Goal: Transaction & Acquisition: Purchase product/service

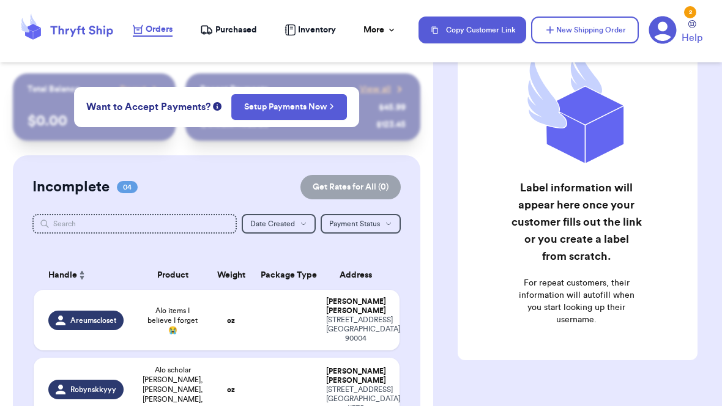
scroll to position [61, 0]
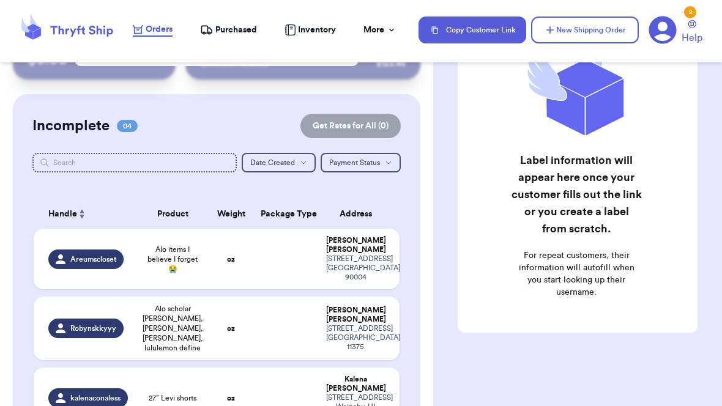
click at [328, 272] on div "4822 ELMWOOD AVE LOS ANGELES , CA 90004" at bounding box center [355, 268] width 58 height 28
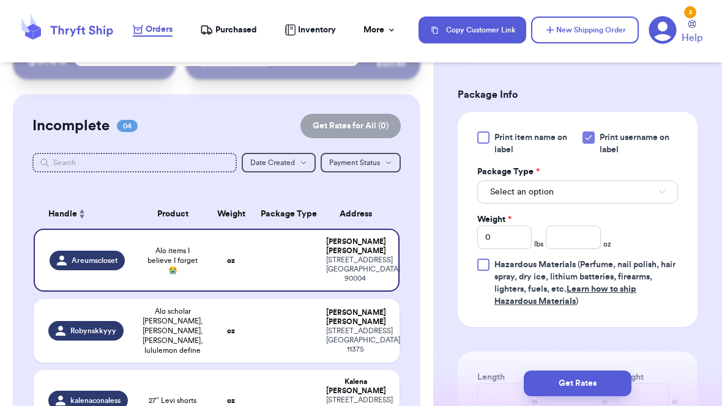
scroll to position [558, 0]
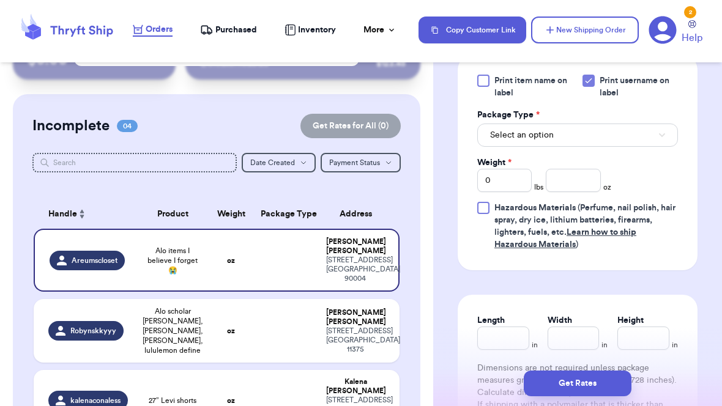
click at [632, 147] on button "Select an option" at bounding box center [577, 135] width 201 height 23
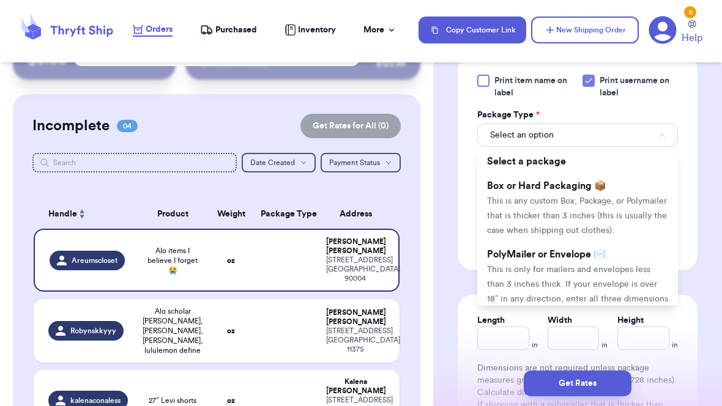
click at [565, 278] on span "This is only for mailers and envelopes less than 3 inches thick. If your envelo…" at bounding box center [577, 291] width 181 height 53
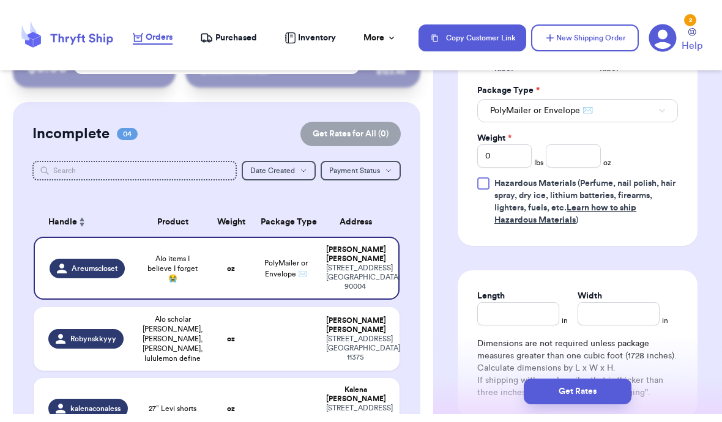
scroll to position [595, 0]
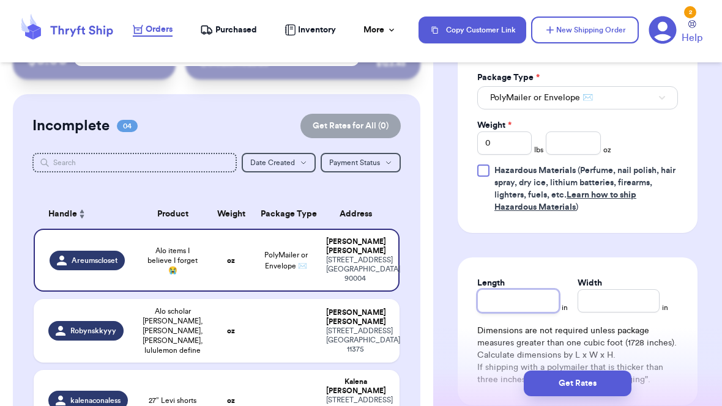
click at [519, 313] on input "Length" at bounding box center [518, 300] width 82 height 23
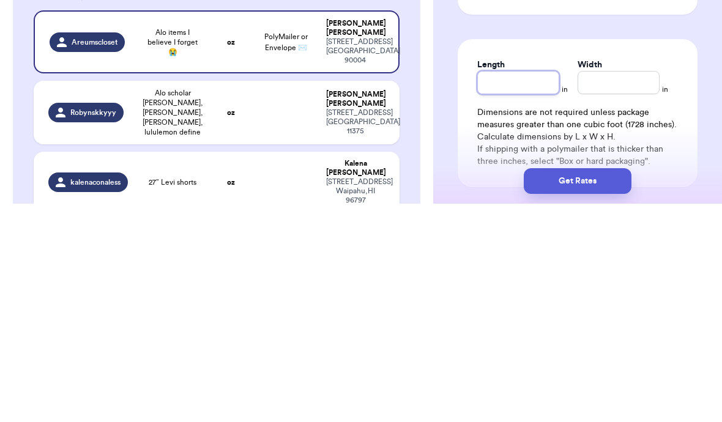
type input "1"
type input "13"
click at [623, 289] on input "Width *" at bounding box center [618, 300] width 82 height 23
type input "9"
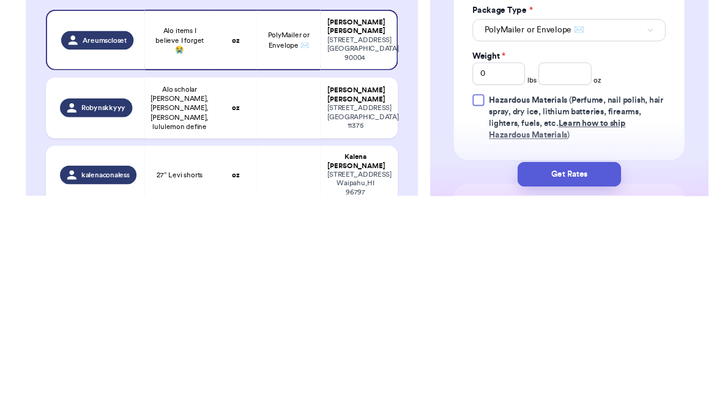
scroll to position [446, 0]
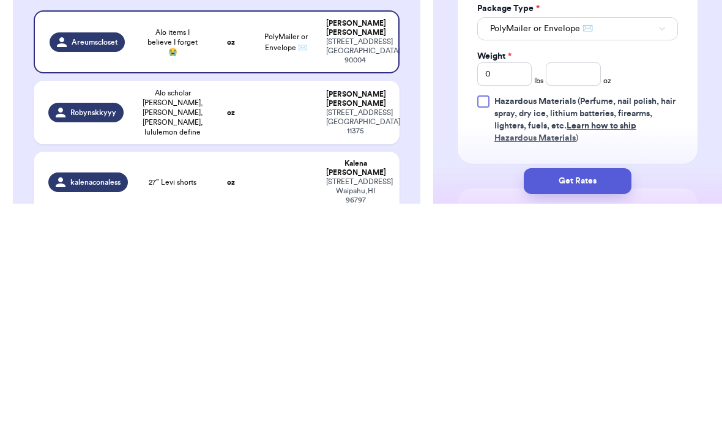
type input "9"
click at [516, 281] on input "0" at bounding box center [504, 292] width 54 height 23
type input "1"
click at [582, 281] on input "number" at bounding box center [573, 292] width 54 height 23
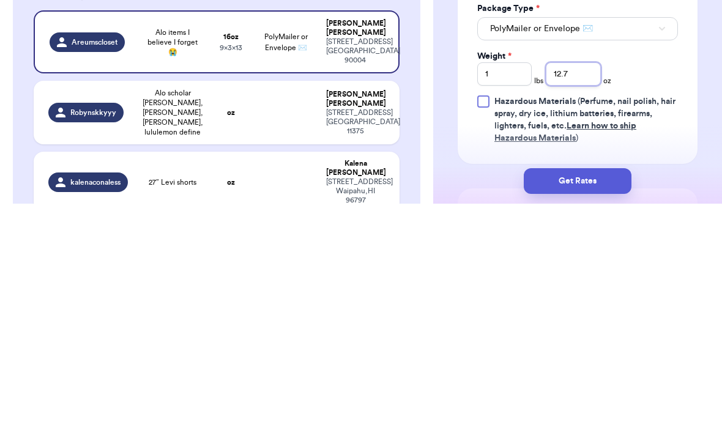
type input "12.7"
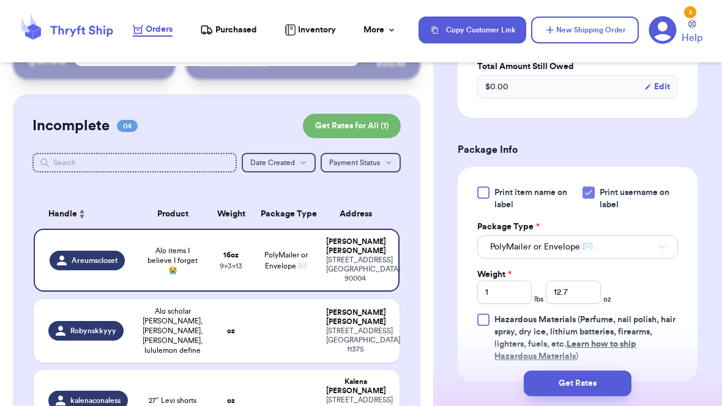
click at [599, 376] on button "Get Rates" at bounding box center [578, 384] width 108 height 26
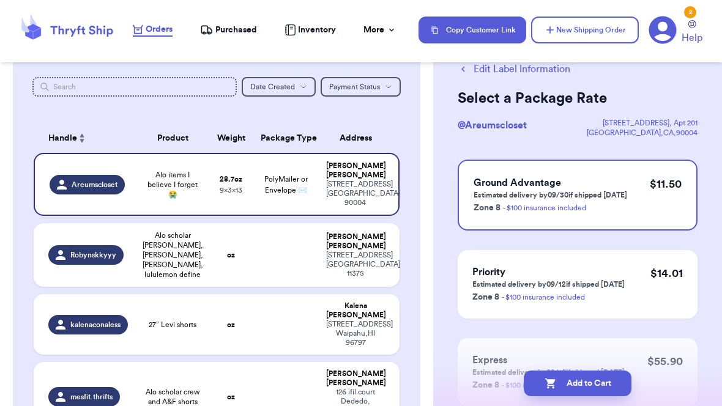
scroll to position [139, 0]
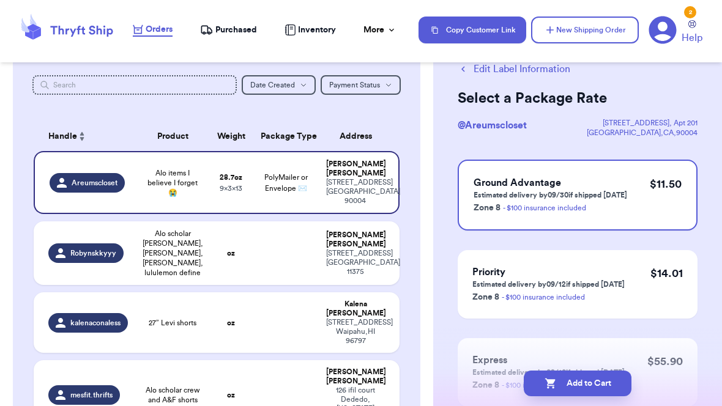
click at [160, 265] on span "Alo scholar [PERSON_NAME], [PERSON_NAME], [PERSON_NAME], lululemon define" at bounding box center [173, 253] width 61 height 49
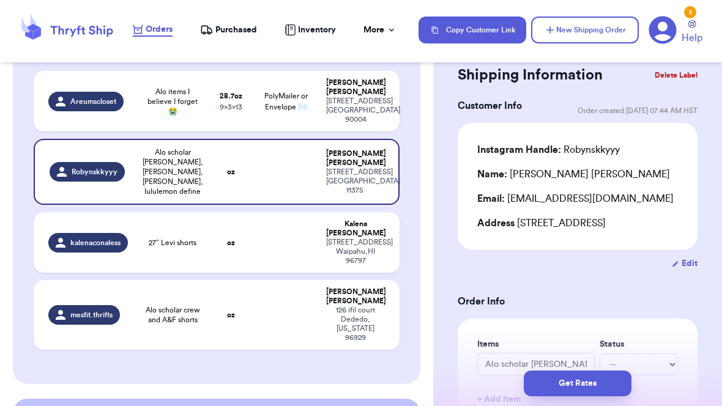
scroll to position [220, 0]
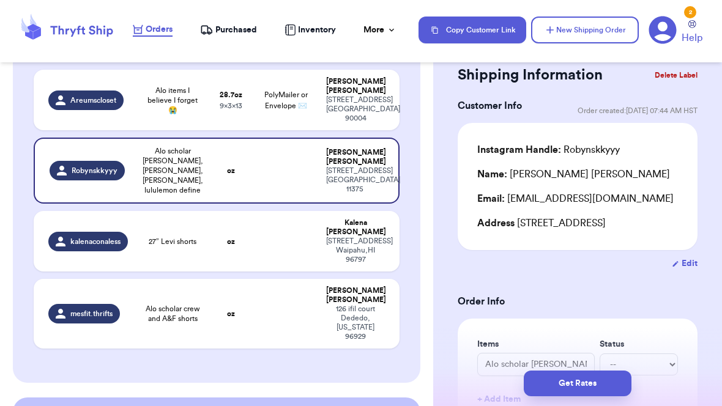
click at [135, 106] on td "Areumscloset" at bounding box center [85, 100] width 102 height 61
type input "Alo items I believe I forget 😭"
type input "1"
type input "12.7"
type input "13"
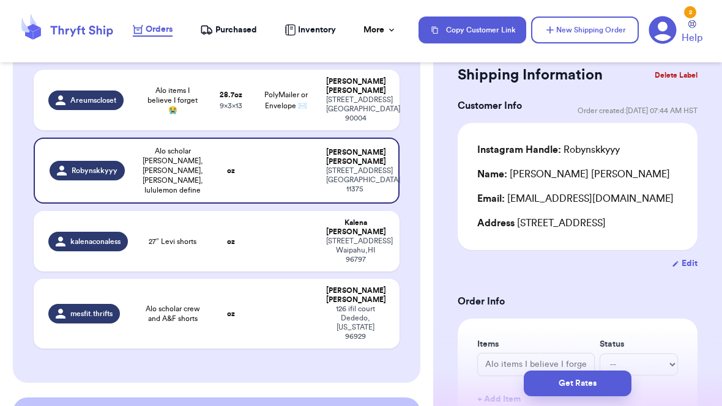
type input "9"
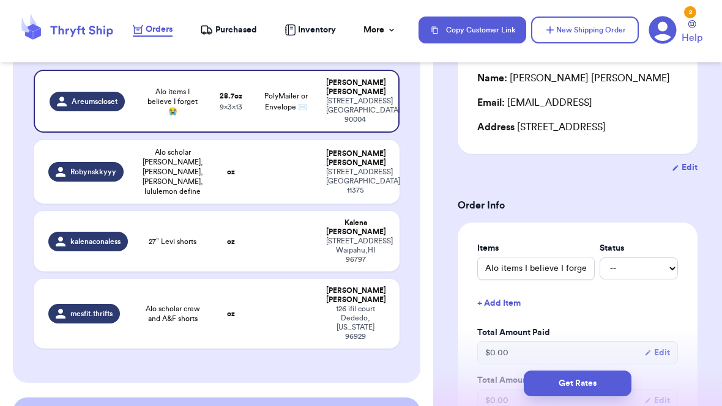
scroll to position [169, 0]
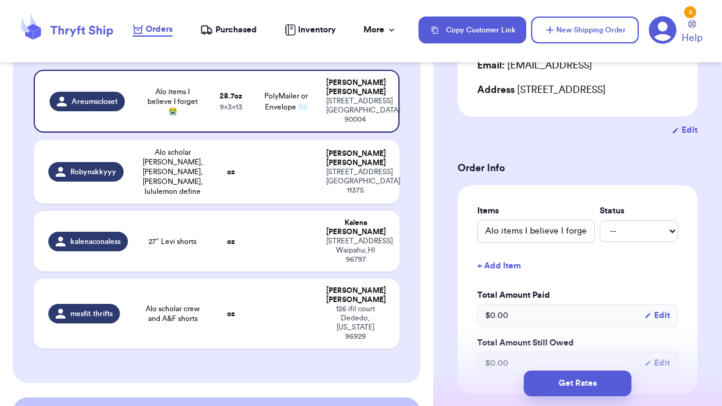
click at [582, 376] on button "Get Rates" at bounding box center [578, 384] width 108 height 26
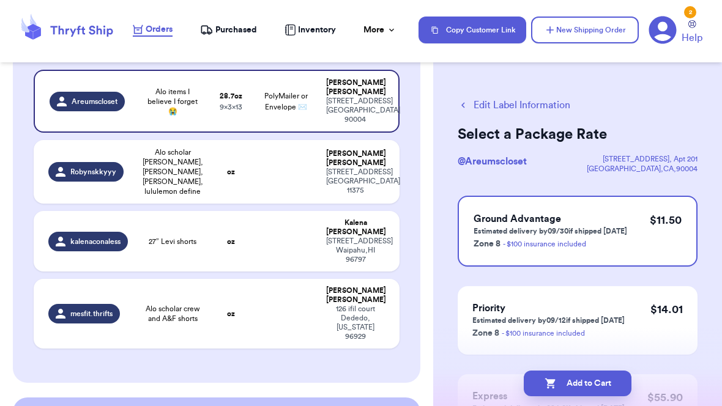
click at [602, 376] on button "Add to Cart" at bounding box center [578, 384] width 108 height 26
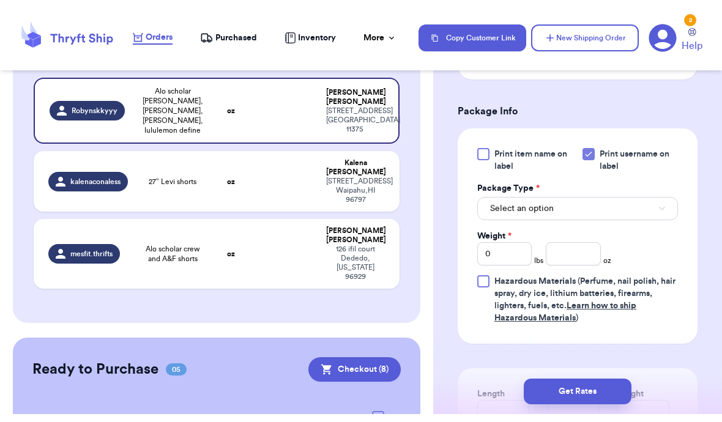
scroll to position [505, 0]
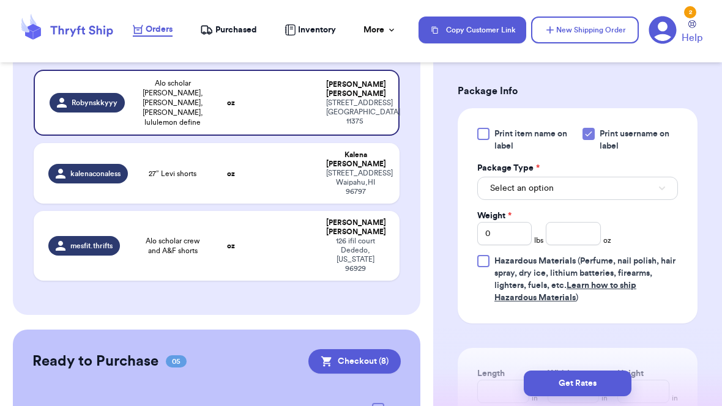
click at [623, 200] on button "Select an option" at bounding box center [577, 188] width 201 height 23
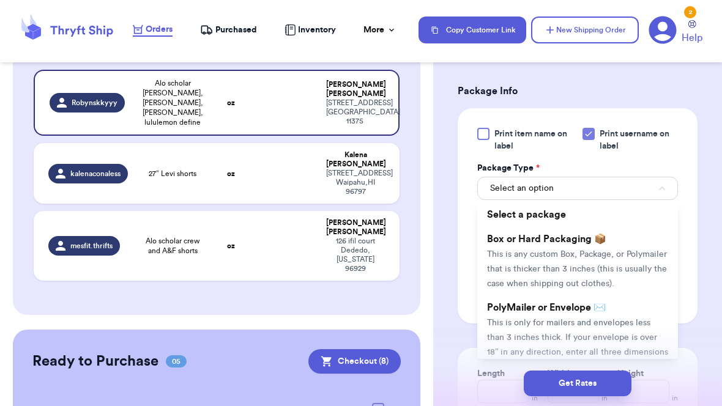
click at [583, 331] on li "PolyMailer or Envelope ✉️ This is only for mailers and envelopes less than 3 in…" at bounding box center [577, 336] width 201 height 83
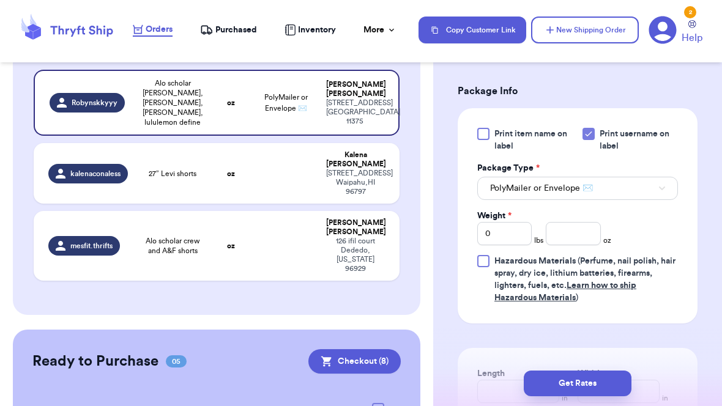
click at [504, 245] on input "0" at bounding box center [504, 233] width 54 height 23
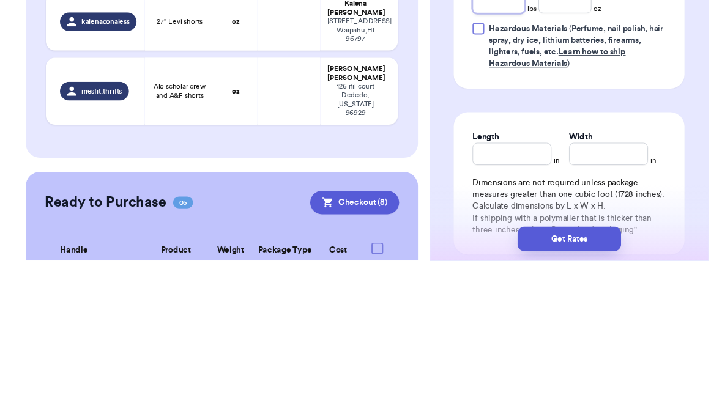
scroll to position [631, 0]
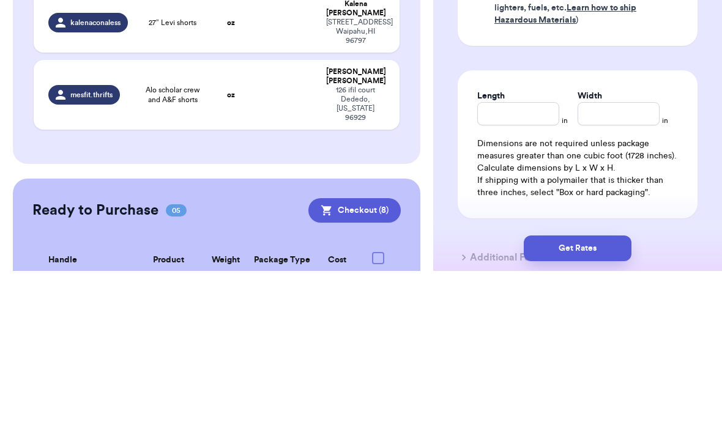
click at [516, 253] on input "Length" at bounding box center [518, 264] width 82 height 23
type input "1"
type input "12"
click at [618, 253] on input "Width *" at bounding box center [618, 264] width 82 height 23
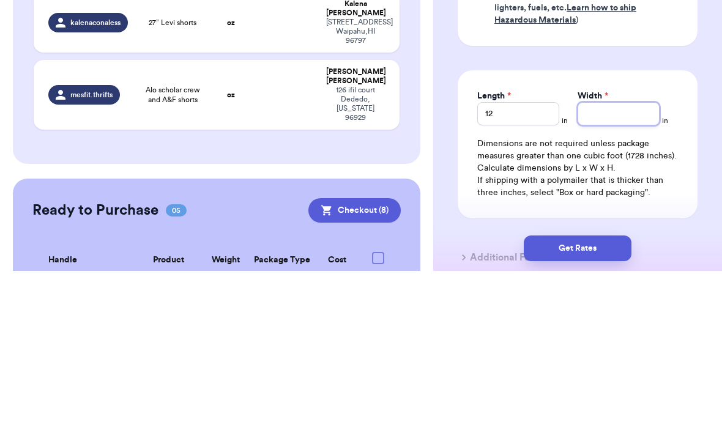
type input "1"
type input "13"
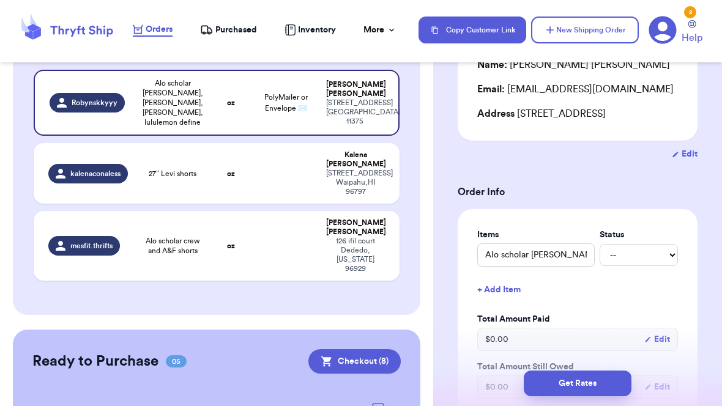
scroll to position [145, 0]
type input "13"
click at [636, 333] on div "Items Status Alo scholar cardigan, alo cardigan, alo crew, lululemon define -- …" at bounding box center [578, 314] width 240 height 209
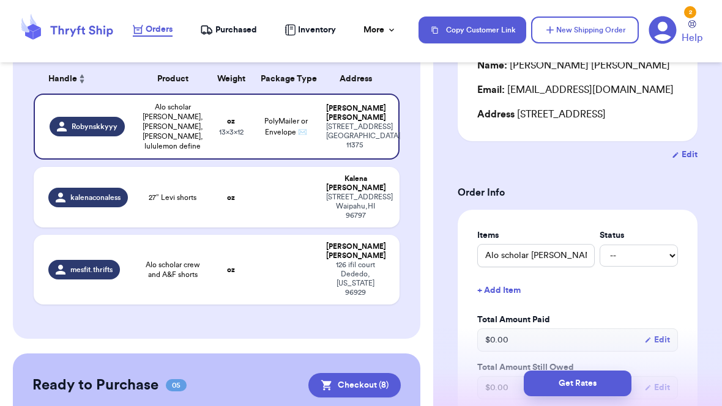
scroll to position [196, 0]
click at [297, 263] on td at bounding box center [286, 270] width 66 height 70
type input "Alo scholar crew and A&F shorts"
type input "0"
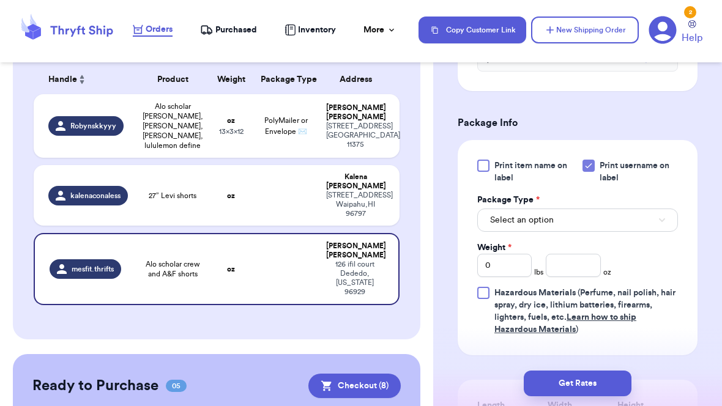
scroll to position [475, 0]
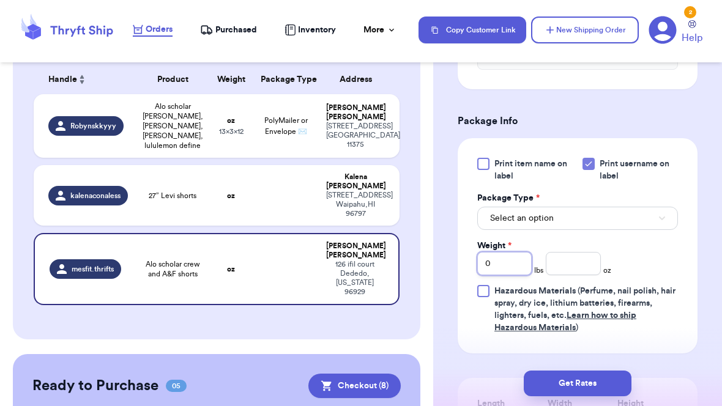
click at [507, 273] on input "0" at bounding box center [504, 263] width 54 height 23
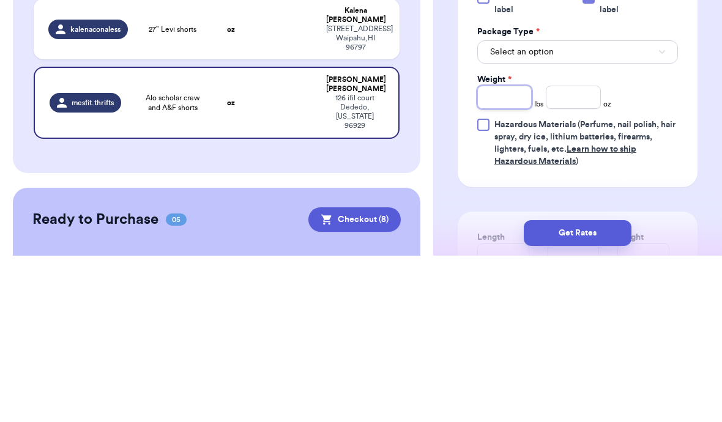
type input "2"
click at [576, 252] on input "number" at bounding box center [573, 263] width 54 height 23
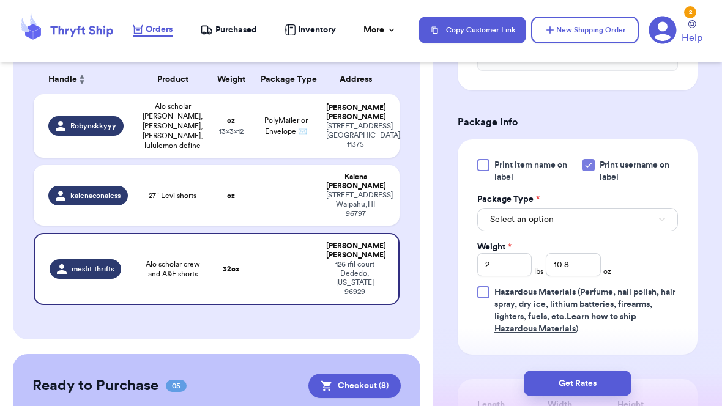
scroll to position [497, 0]
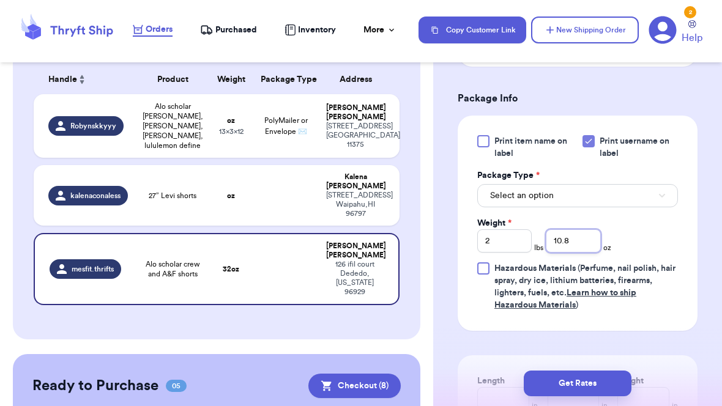
type input "10.8"
click at [636, 198] on button "Select an option" at bounding box center [577, 195] width 201 height 23
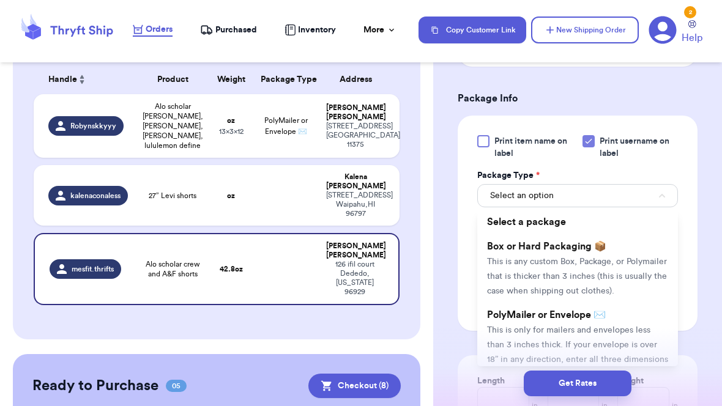
click at [604, 333] on span "This is only for mailers and envelopes less than 3 inches thick. If your envelo…" at bounding box center [577, 352] width 181 height 53
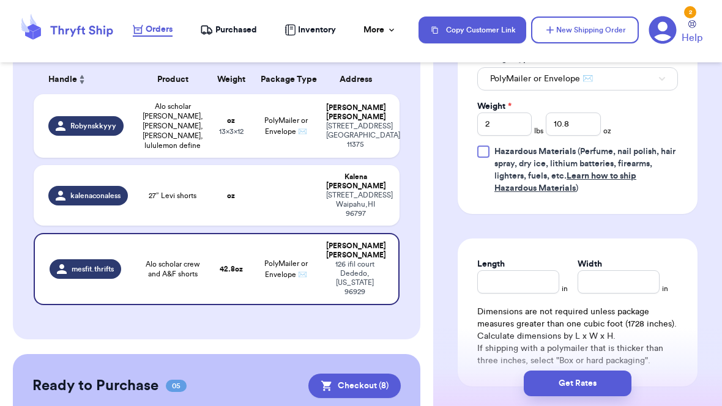
scroll to position [682, 0]
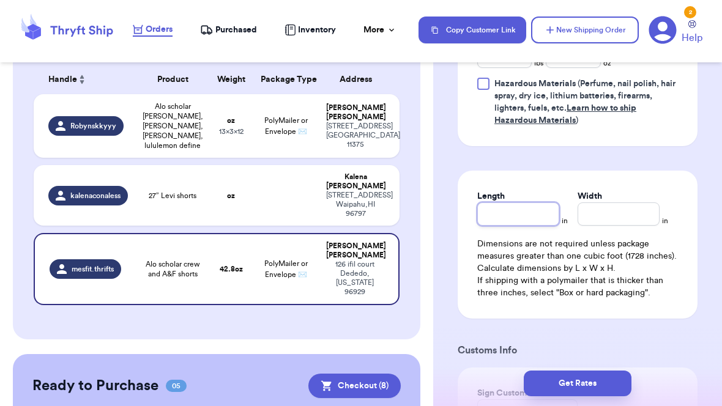
click at [526, 224] on input "Length" at bounding box center [518, 213] width 82 height 23
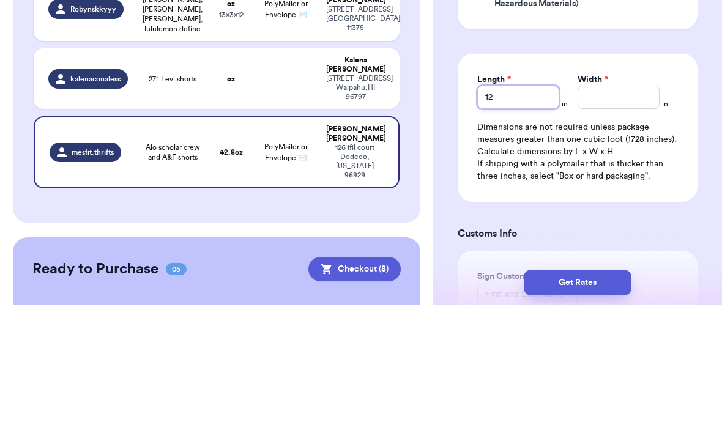
type input "12"
click at [620, 202] on input "Width *" at bounding box center [618, 213] width 82 height 23
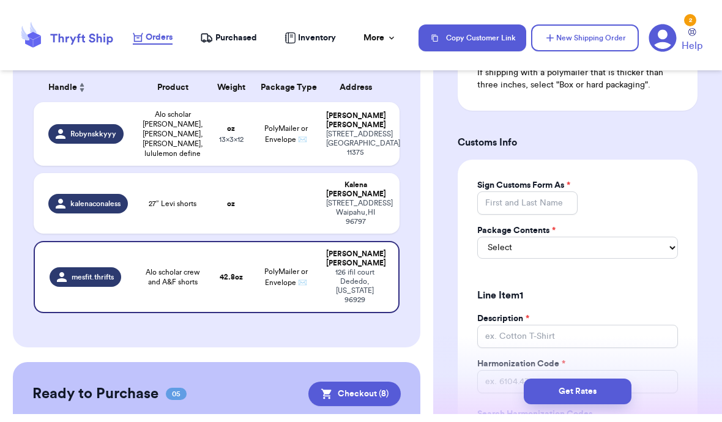
scroll to position [898, 0]
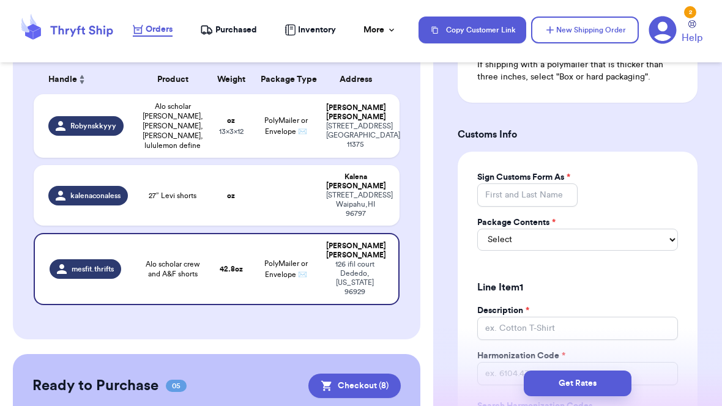
type input "13"
click at [555, 201] on input "Sign Customs Form As *" at bounding box center [527, 195] width 100 height 23
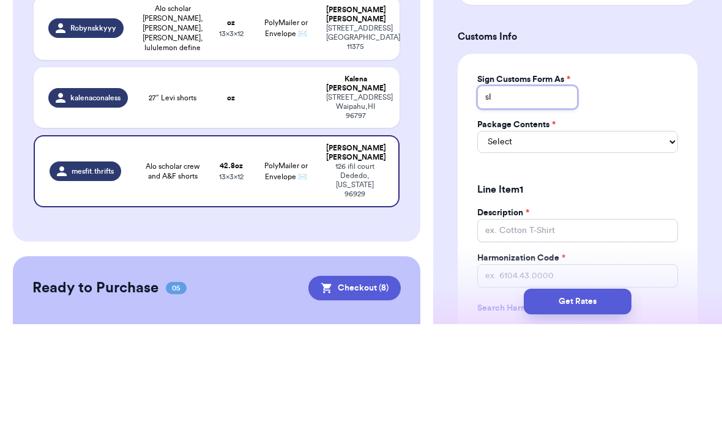
type input "s"
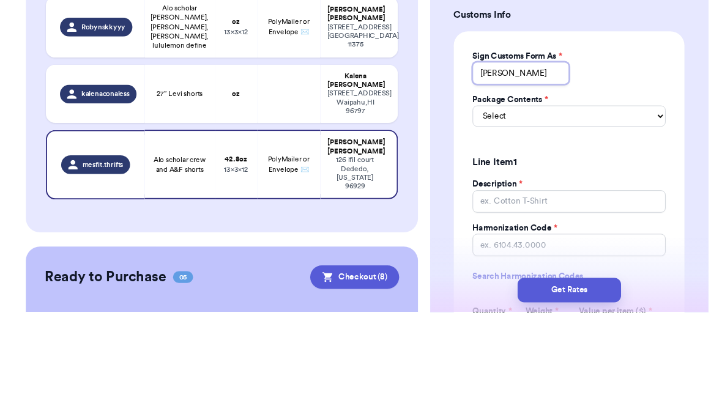
scroll to position [922, 0]
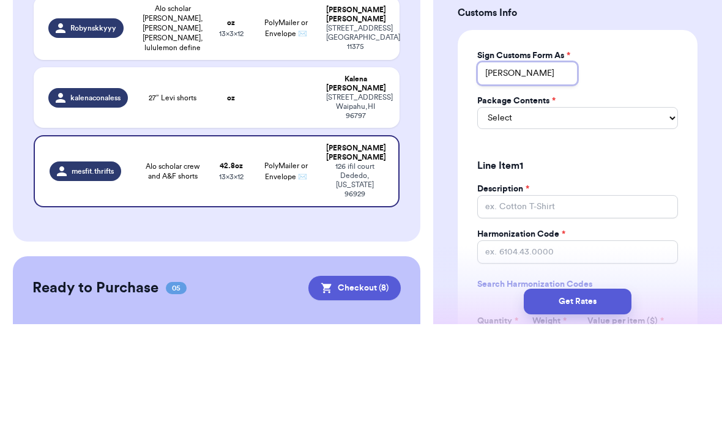
type input "Elisha Meneses"
click at [587, 205] on select "Select Merchandise Gift Documents" at bounding box center [577, 216] width 201 height 22
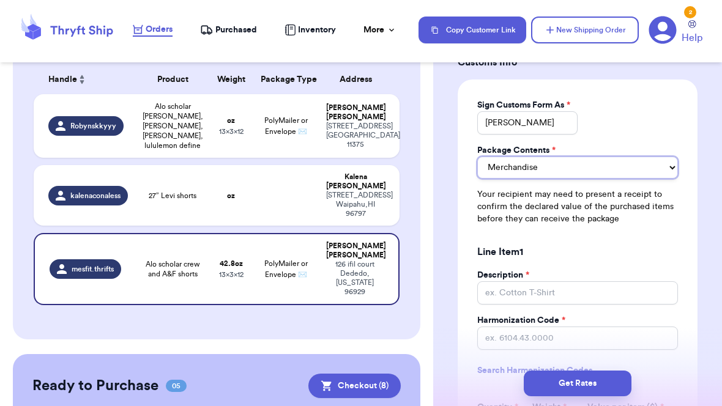
scroll to position [970, 0]
click at [636, 158] on select "Merchandise Gift Documents" at bounding box center [577, 168] width 201 height 22
click at [636, 160] on select "Merchandise Gift Documents" at bounding box center [577, 168] width 201 height 22
click at [636, 161] on select "Merchandise Gift Documents" at bounding box center [577, 168] width 201 height 22
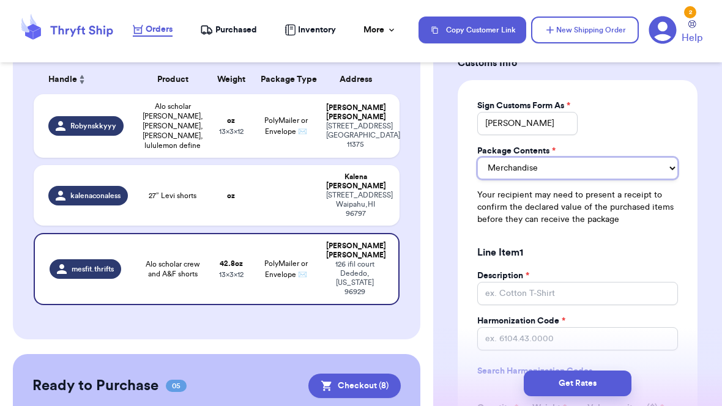
select select "GIFT"
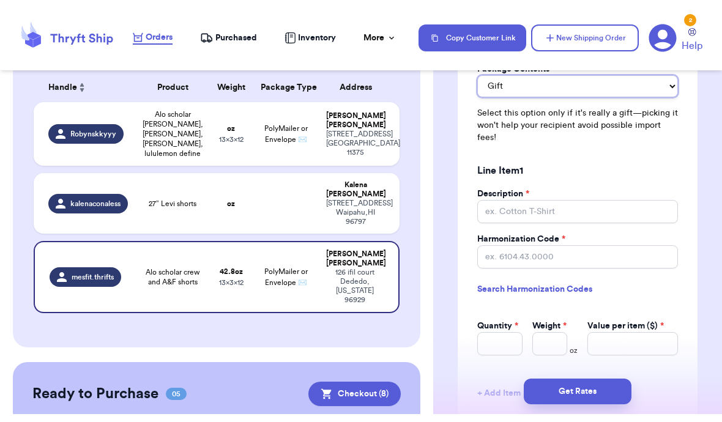
scroll to position [1102, 0]
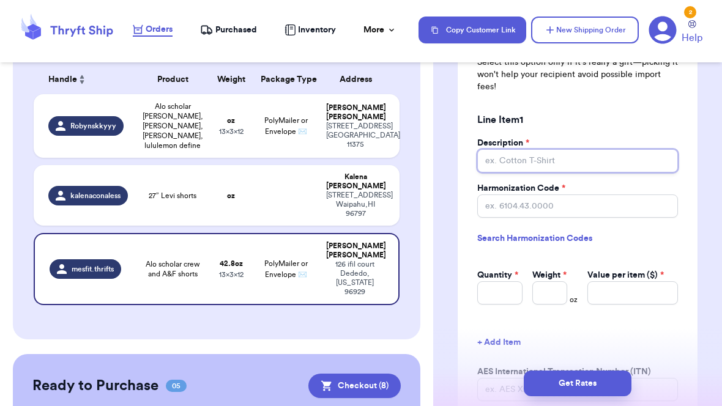
click at [636, 149] on input "Description *" at bounding box center [577, 160] width 201 height 23
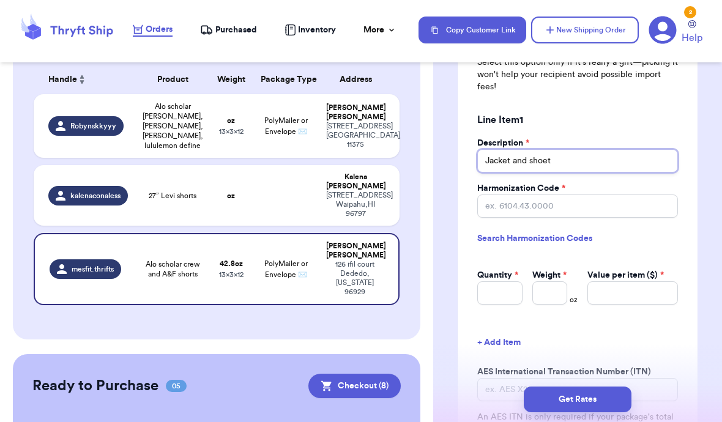
type input "Jacket and shoets"
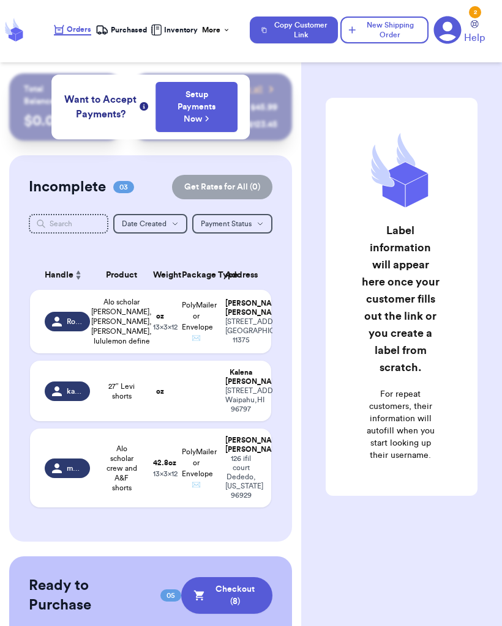
click at [174, 508] on td "PolyMailer or Envelope ✉️" at bounding box center [195, 468] width 43 height 79
select select "GIFT"
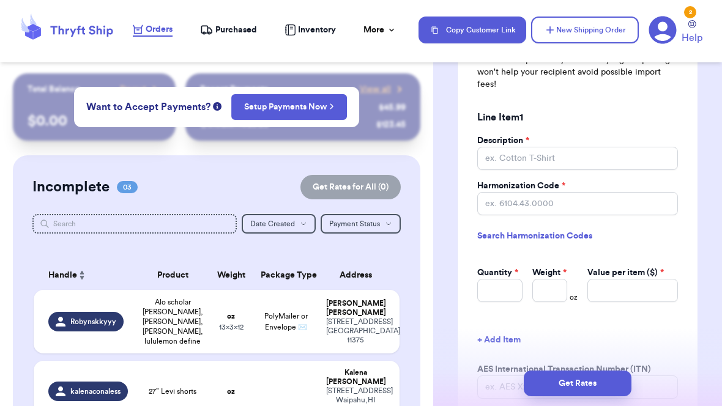
scroll to position [1105, 0]
click at [501, 146] on input "Description *" at bounding box center [577, 157] width 201 height 23
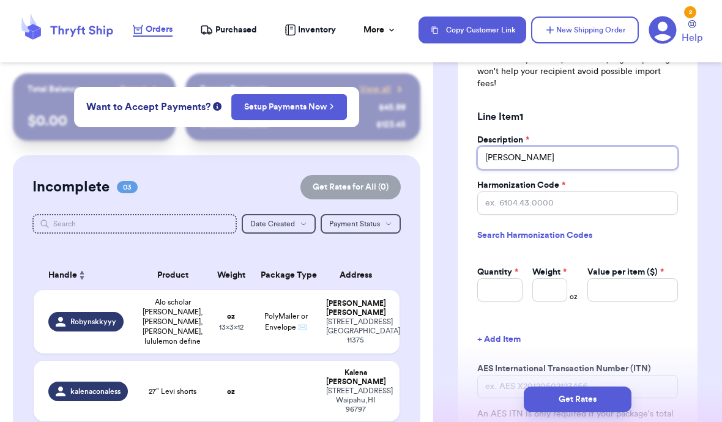
type input "J"
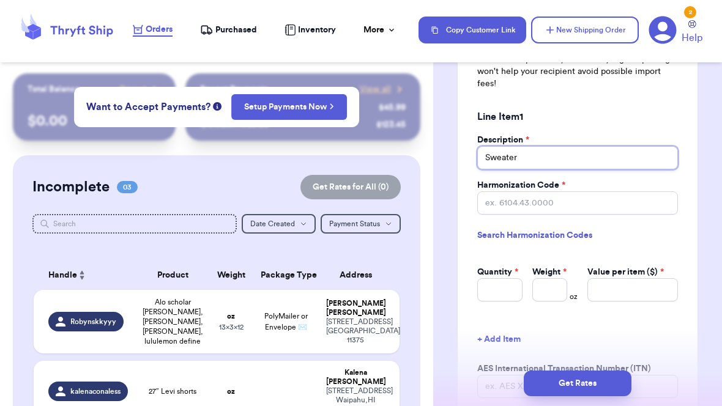
type input "Sweater"
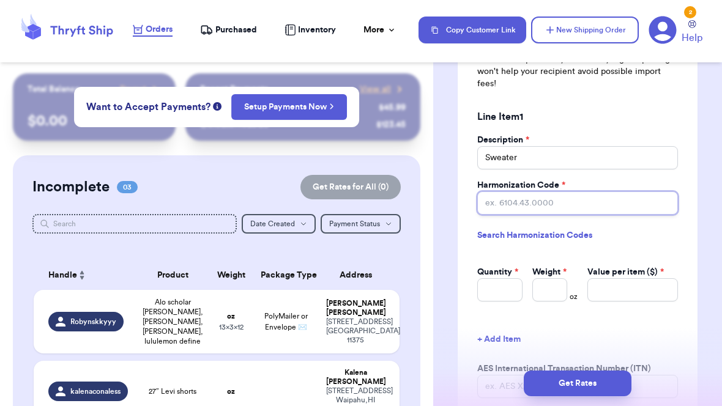
click at [501, 191] on input "Harmonization Code *" at bounding box center [577, 202] width 201 height 23
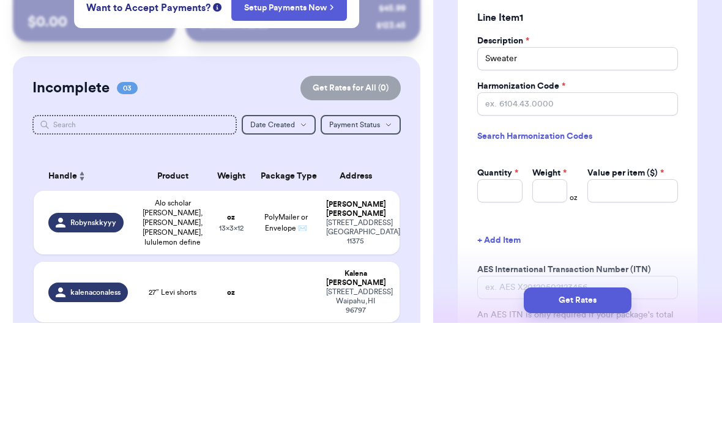
click at [501, 224] on link "Search Harmonization Codes" at bounding box center [577, 235] width 201 height 22
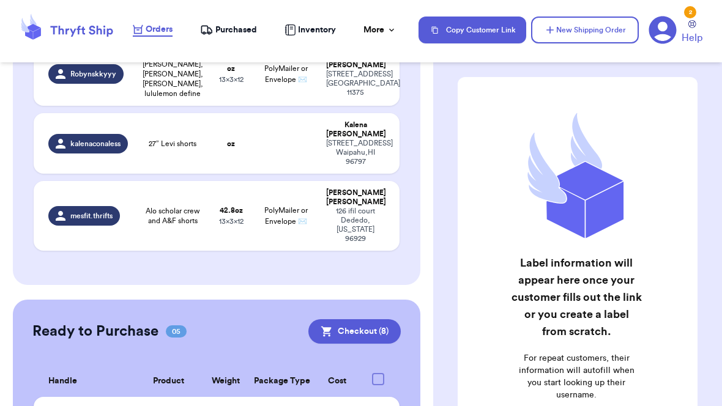
scroll to position [29, 0]
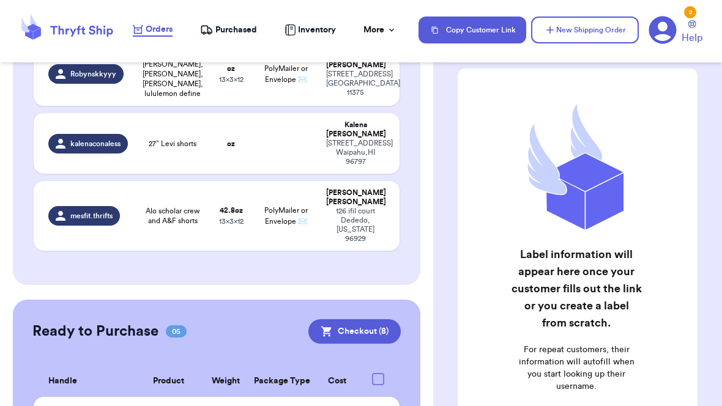
click at [142, 221] on td "Alo scholar crew and A&F shorts" at bounding box center [172, 216] width 73 height 70
select select "GIFT"
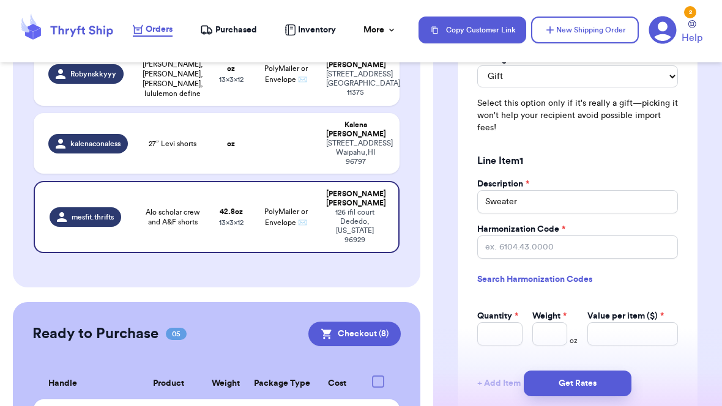
scroll to position [1132, 0]
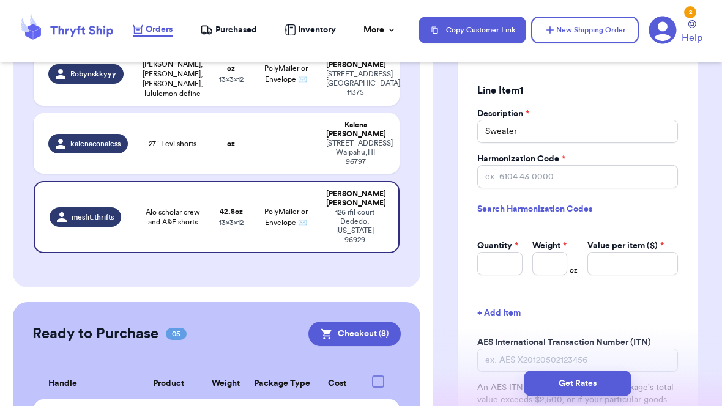
click at [501, 170] on input "Harmonization Code *" at bounding box center [577, 176] width 201 height 23
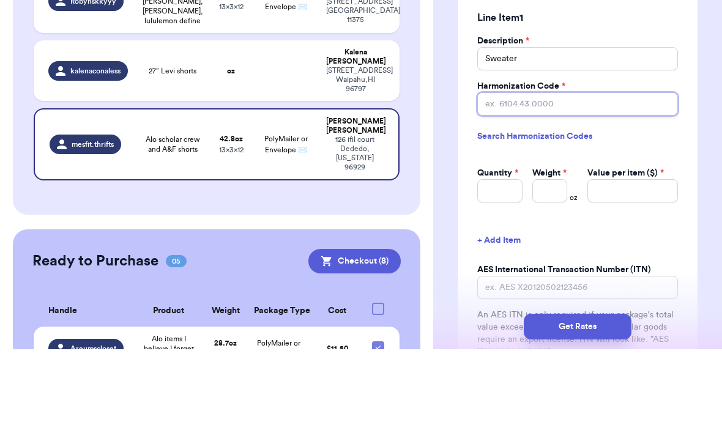
click at [501, 165] on input "Harmonization Code *" at bounding box center [577, 176] width 201 height 23
paste input "6110.20"
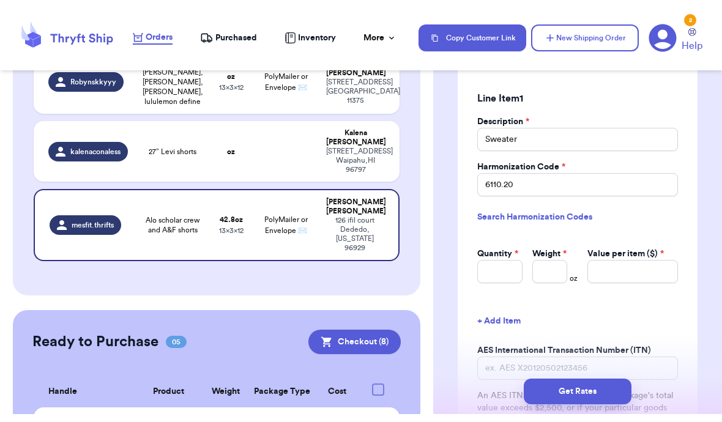
scroll to position [1188, 0]
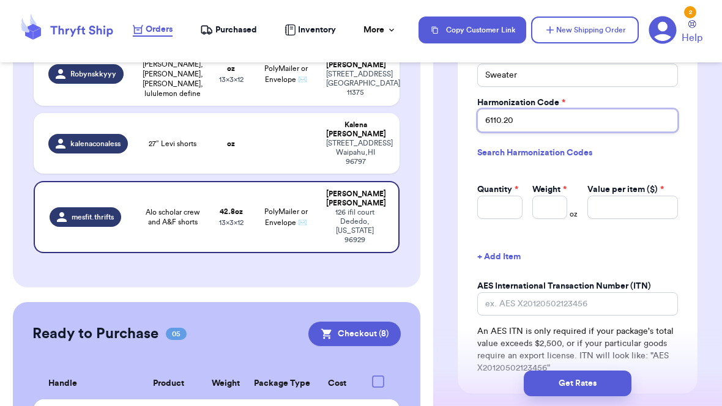
type input "6110.20"
click at [501, 210] on input "Quantity *" at bounding box center [499, 207] width 45 height 23
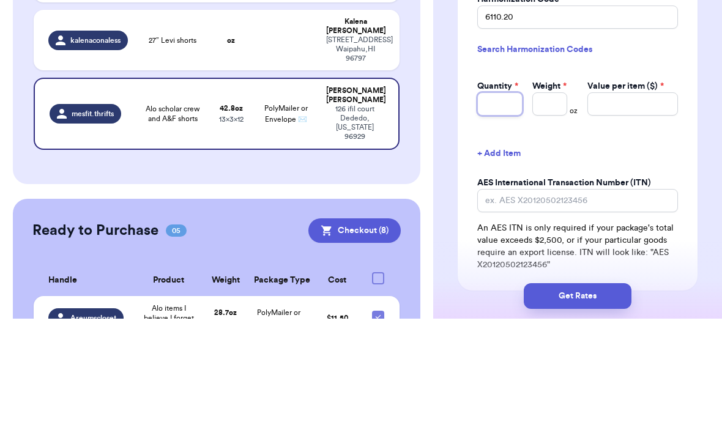
type input "1"
type input "2"
click at [501, 196] on input "Weight *" at bounding box center [549, 207] width 35 height 23
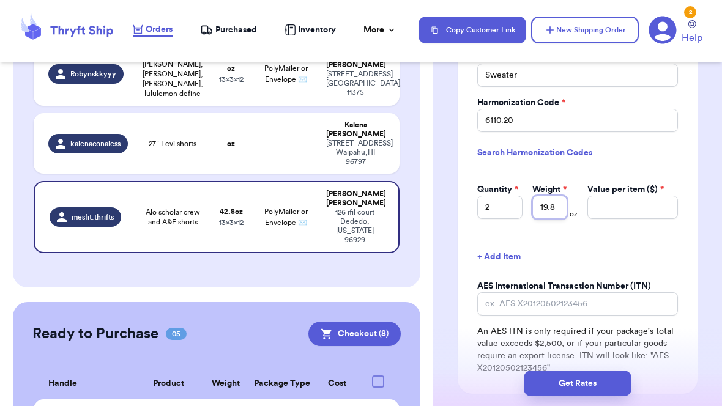
click at [501, 210] on input "19.8" at bounding box center [549, 207] width 35 height 23
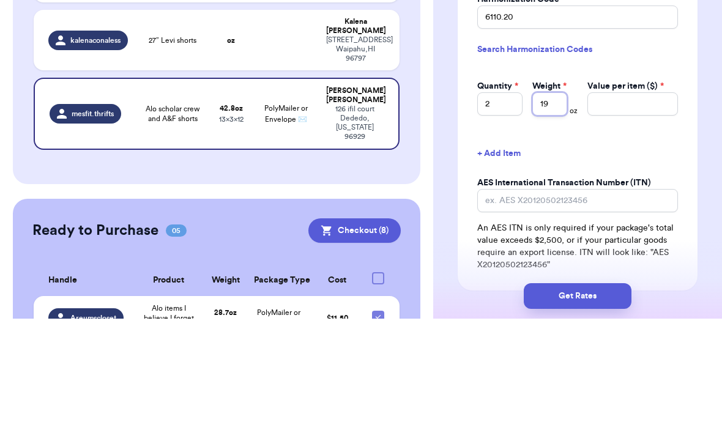
type input "1"
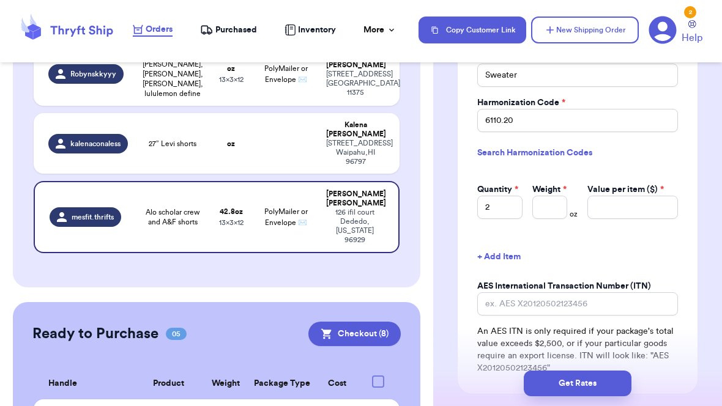
click at [499, 196] on input "2" at bounding box center [499, 207] width 45 height 23
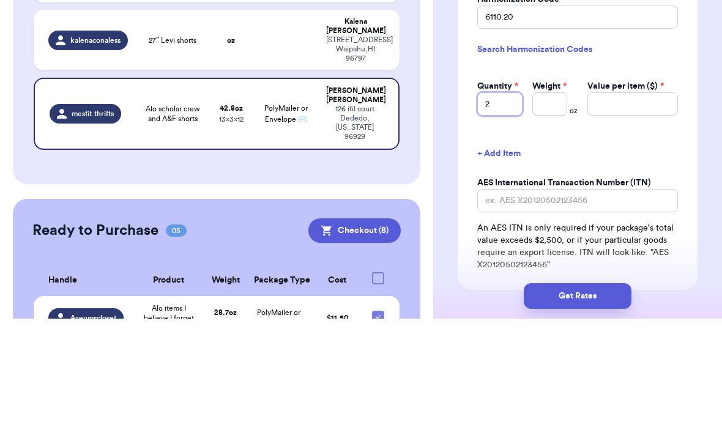
click at [501, 196] on input "2" at bounding box center [499, 207] width 45 height 23
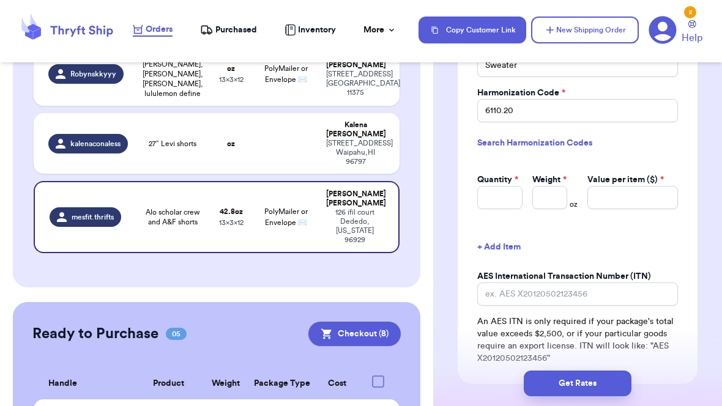
scroll to position [1201, 0]
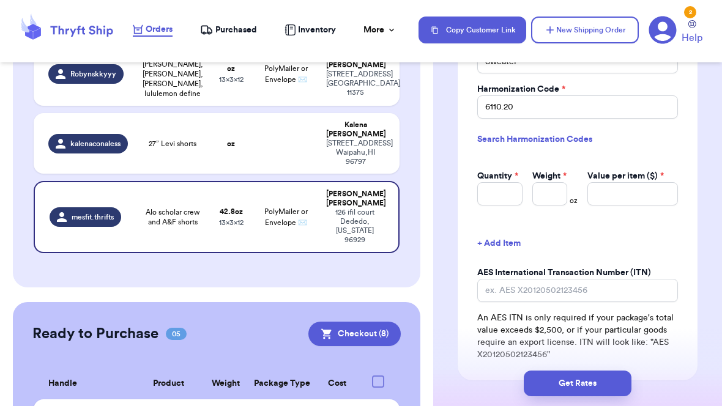
click at [501, 238] on button "+ Add Item" at bounding box center [577, 243] width 210 height 27
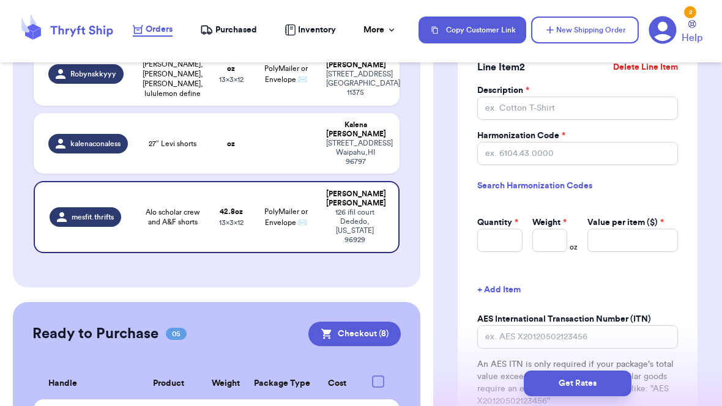
click at [501, 386] on button "Get Rates" at bounding box center [578, 384] width 108 height 26
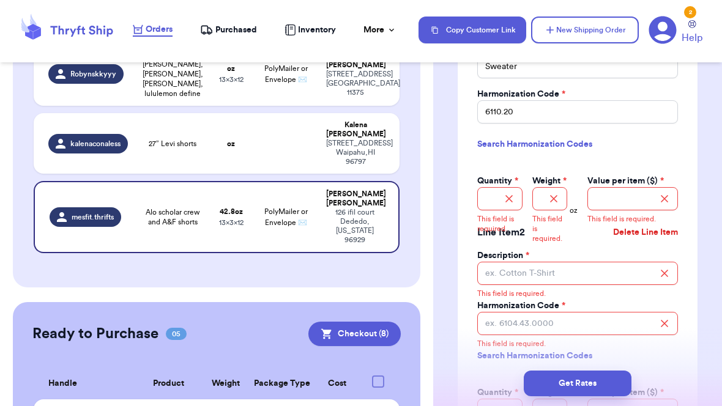
scroll to position [1185, 0]
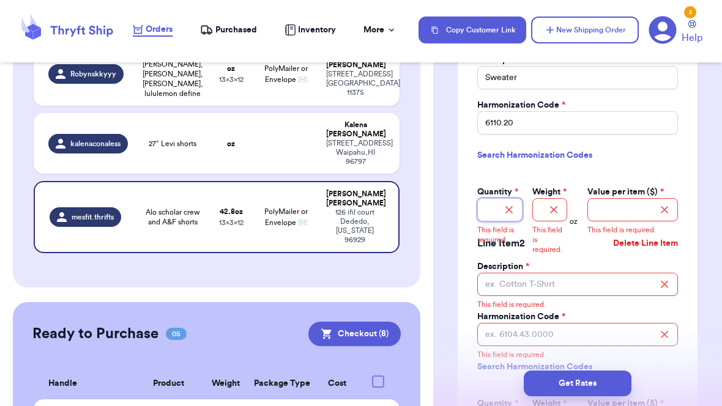
click at [500, 198] on input "Quantity *" at bounding box center [499, 209] width 45 height 23
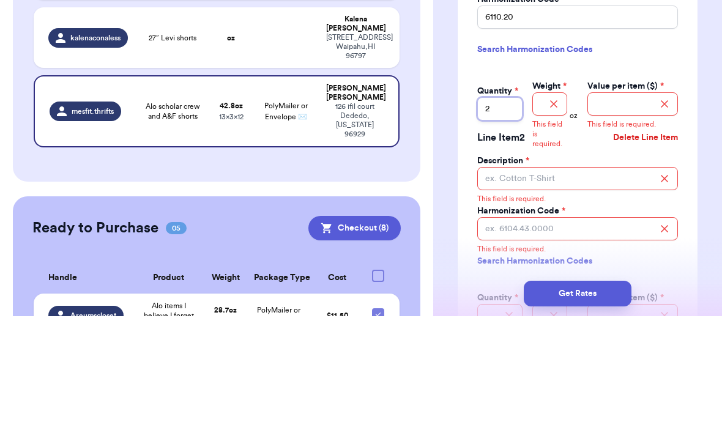
type input "2"
click at [501, 198] on input "Weight *" at bounding box center [549, 209] width 35 height 23
type input "10.8"
click at [501, 198] on input "Value per item ($) *" at bounding box center [632, 209] width 91 height 23
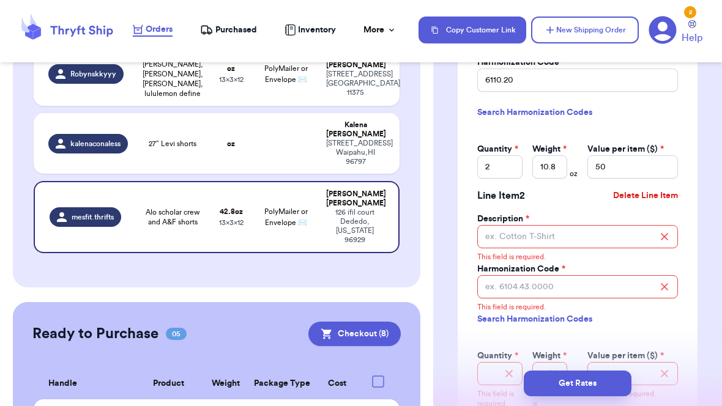
scroll to position [1233, 0]
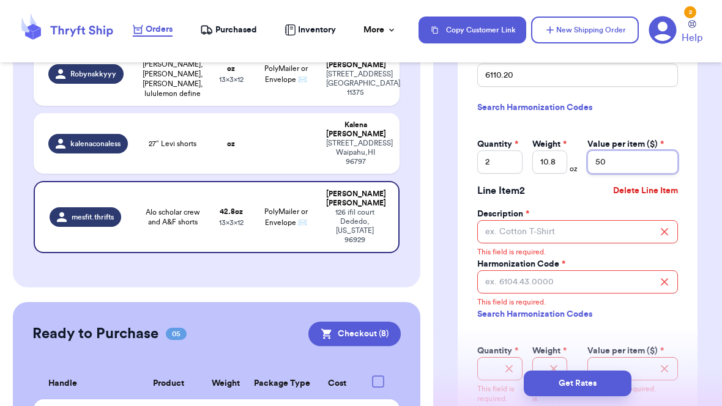
type input "50"
click at [501, 183] on button "Delete Line Item" at bounding box center [645, 190] width 75 height 27
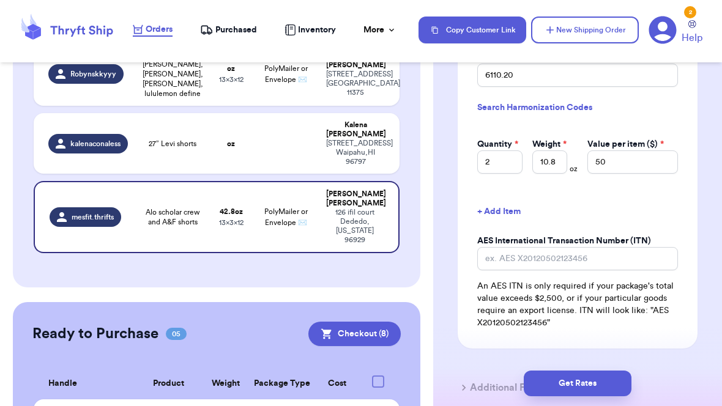
scroll to position [1292, 0]
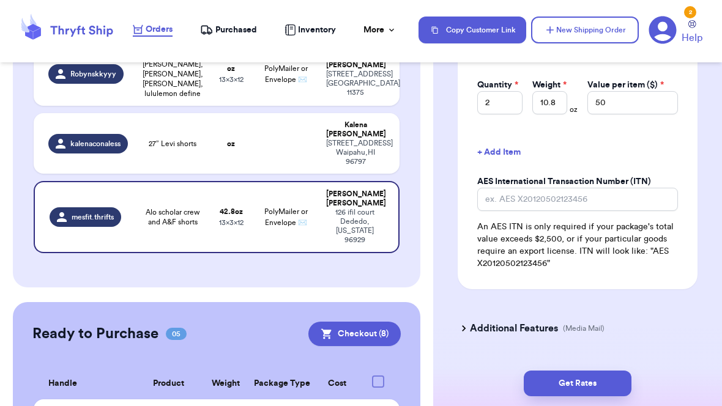
click at [501, 385] on button "Get Rates" at bounding box center [578, 384] width 108 height 26
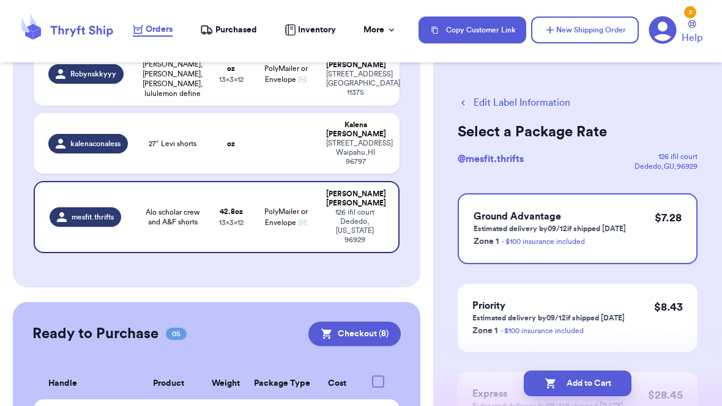
scroll to position [2, 0]
click at [501, 101] on button "Edit Label Information" at bounding box center [514, 102] width 113 height 15
select select "GIFT"
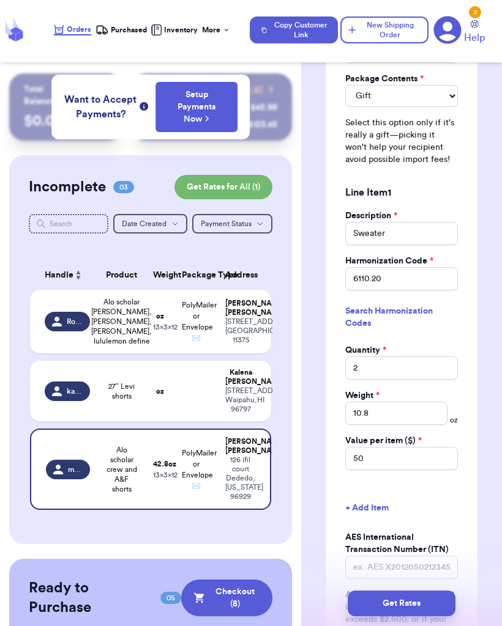
scroll to position [1279, 0]
click at [421, 402] on input "10.8" at bounding box center [396, 413] width 102 height 23
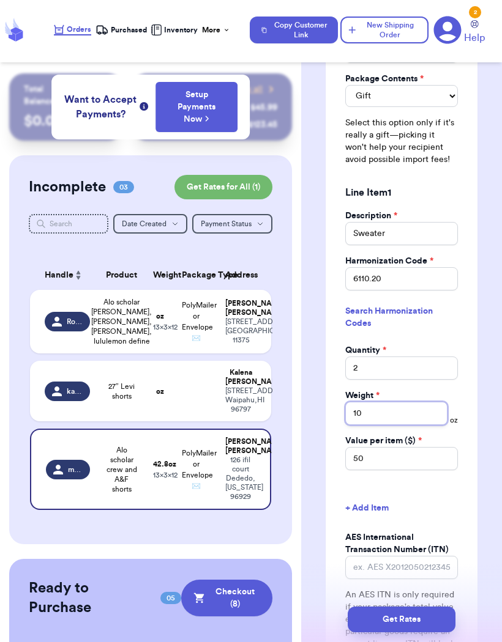
type input "1"
type input "32"
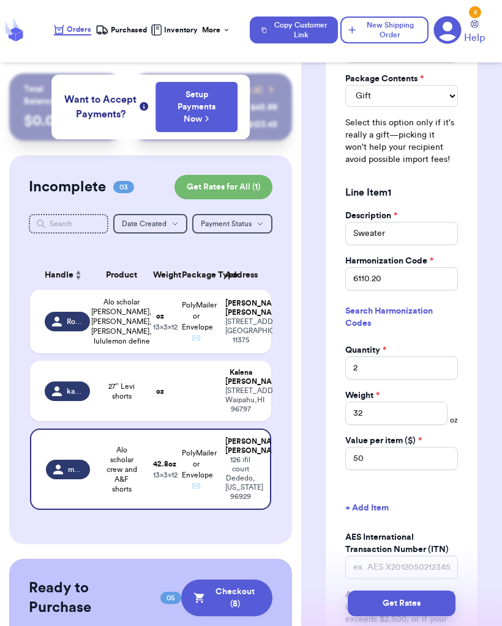
click at [428, 603] on button "Get Rates" at bounding box center [401, 604] width 108 height 26
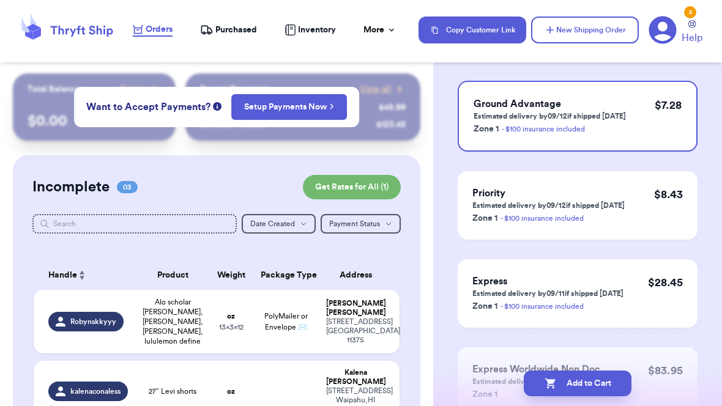
scroll to position [118, 0]
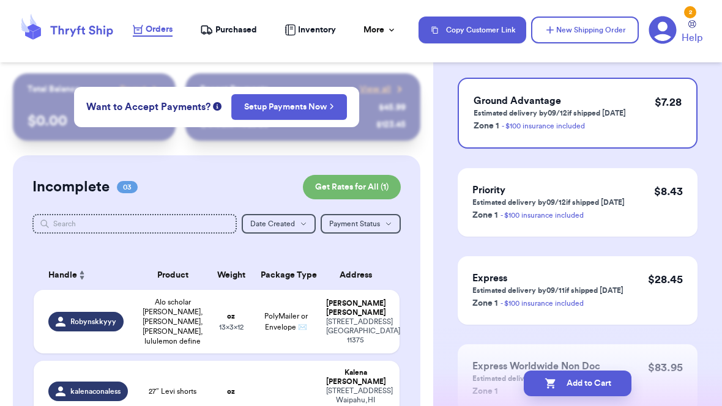
click at [501, 383] on button "Add to Cart" at bounding box center [578, 384] width 108 height 26
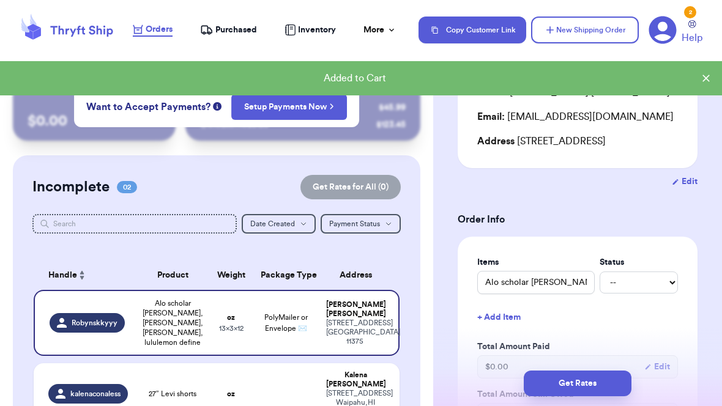
click at [501, 381] on button "Get Rates" at bounding box center [578, 384] width 108 height 26
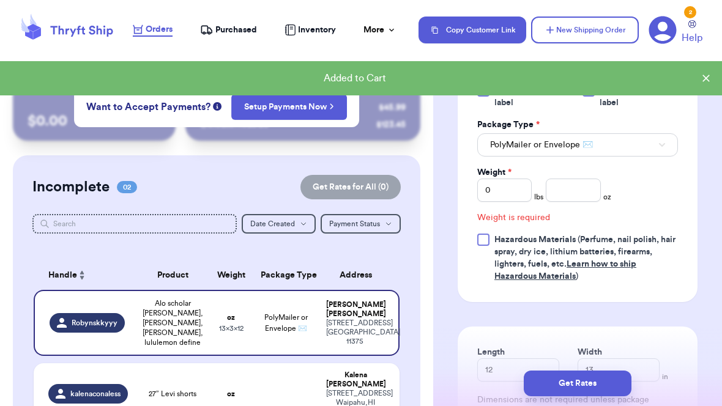
scroll to position [550, 0]
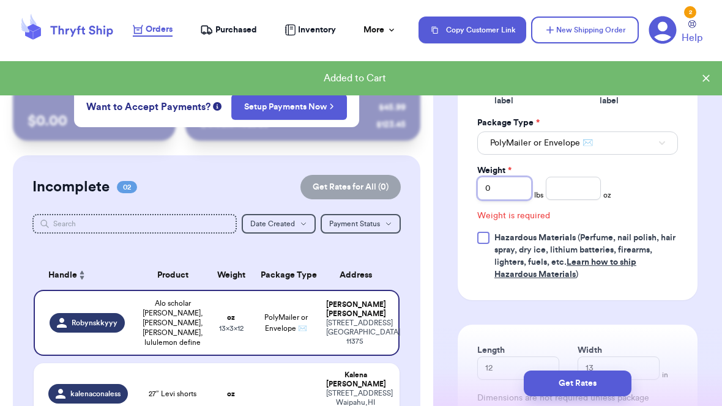
click at [501, 200] on input "0" at bounding box center [504, 188] width 54 height 23
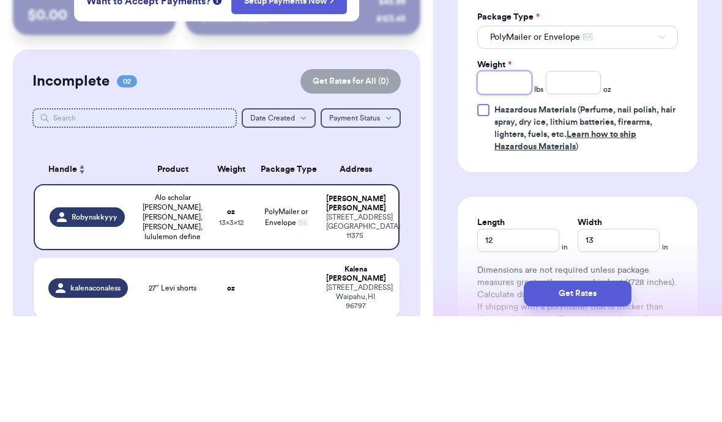
type input "2"
click at [501, 177] on input "number" at bounding box center [573, 188] width 54 height 23
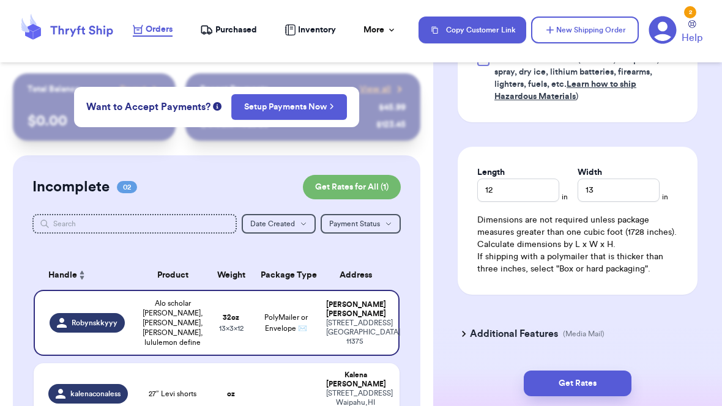
scroll to position [706, 0]
type input "10.8"
click at [501, 393] on button "Get Rates" at bounding box center [578, 384] width 108 height 26
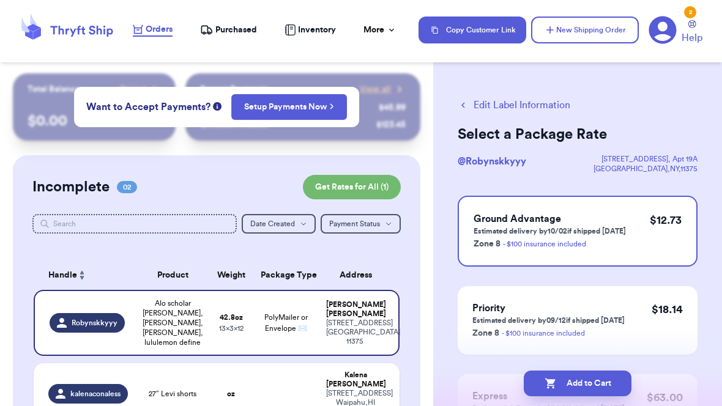
click at [495, 104] on button "Edit Label Information" at bounding box center [514, 105] width 113 height 15
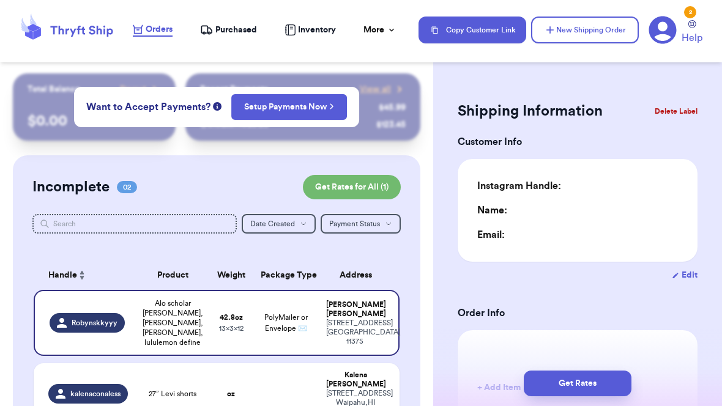
type input "2"
type input "10.8"
type input "12"
type input "13"
type input "0"
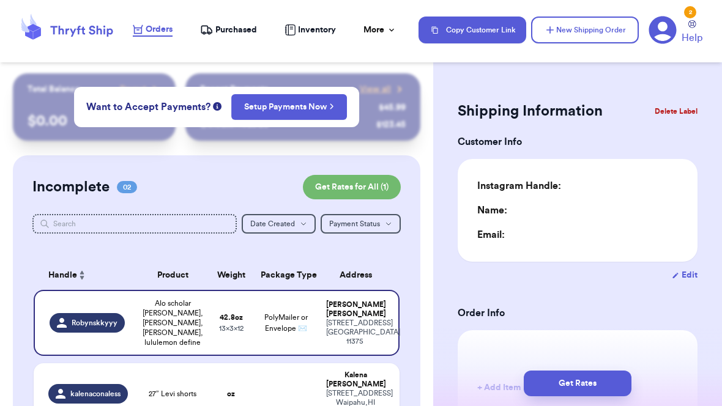
type input "0"
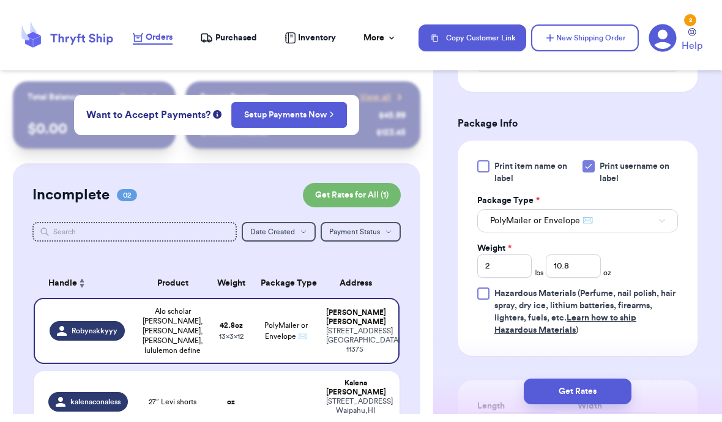
scroll to position [480, 0]
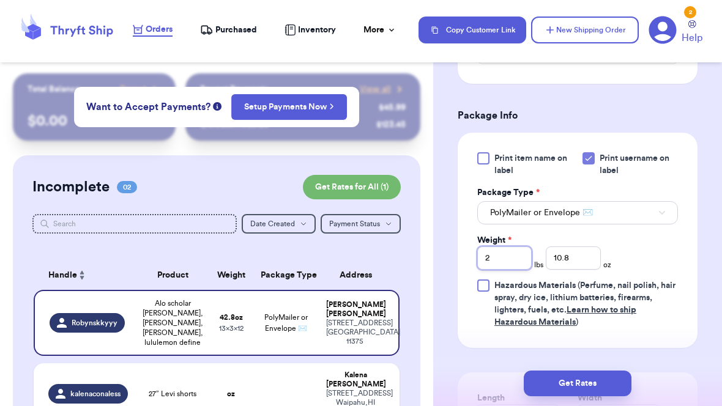
click at [501, 270] on input "2" at bounding box center [504, 258] width 54 height 23
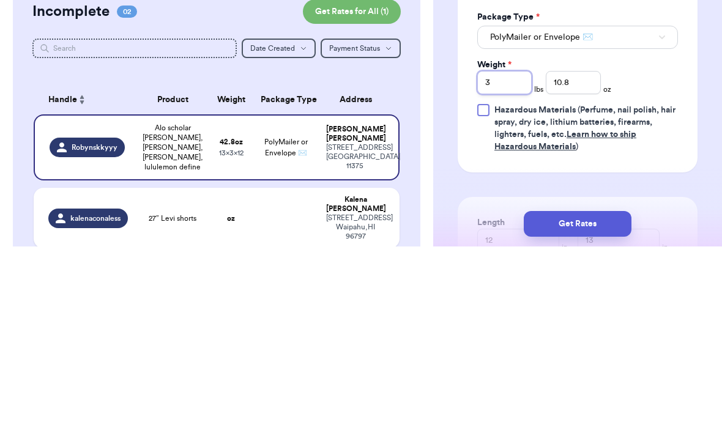
type input "3"
click at [501, 247] on input "10.8" at bounding box center [573, 258] width 54 height 23
type input "1"
type input "12.5"
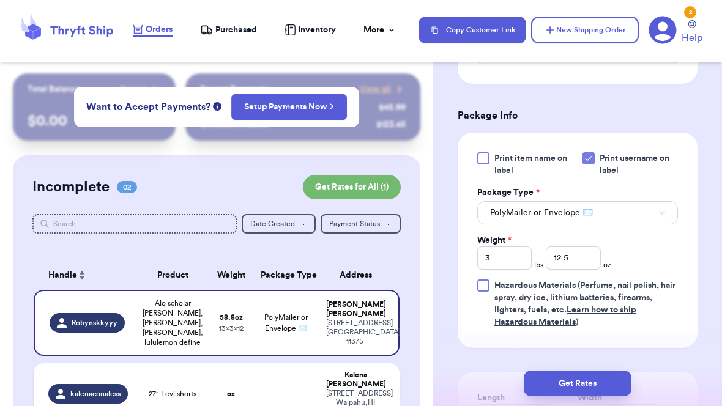
click at [501, 384] on button "Get Rates" at bounding box center [578, 384] width 108 height 26
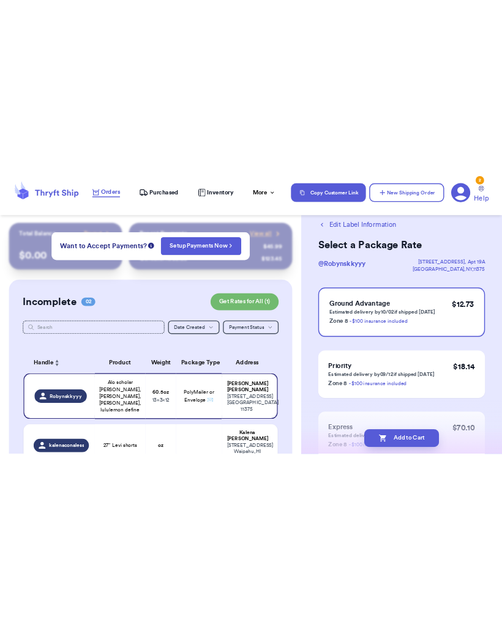
scroll to position [0, 0]
